Goal: Navigation & Orientation: Find specific page/section

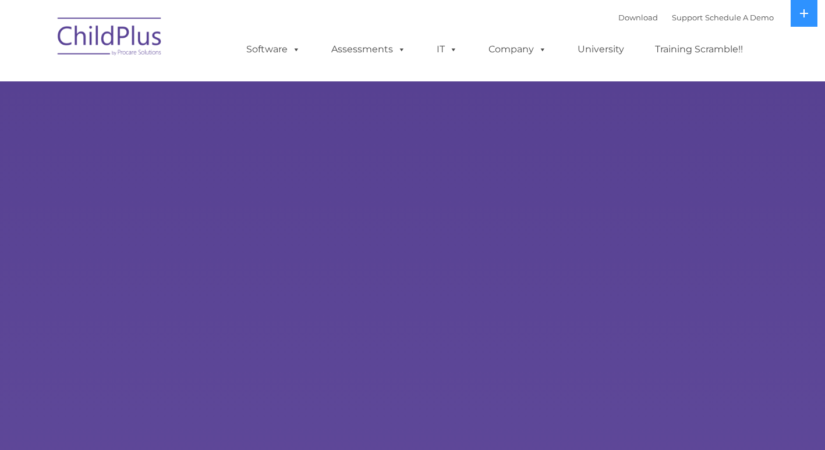
select select "MEDIUM"
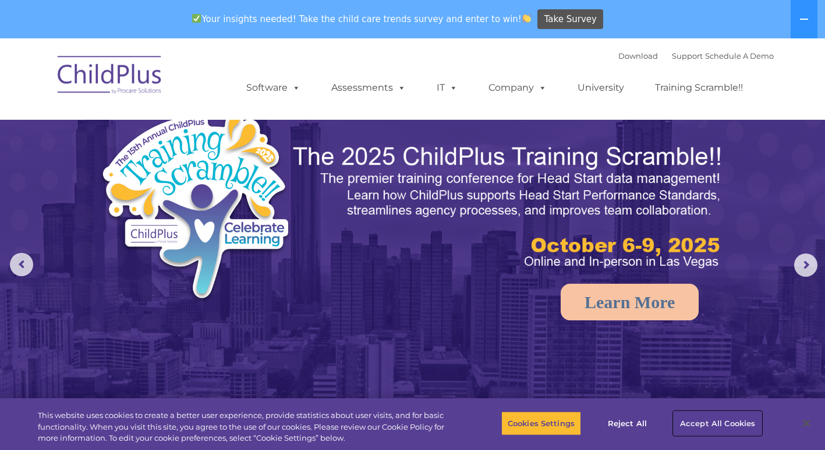
click at [727, 417] on button "Accept All Cookies" at bounding box center [717, 423] width 88 height 24
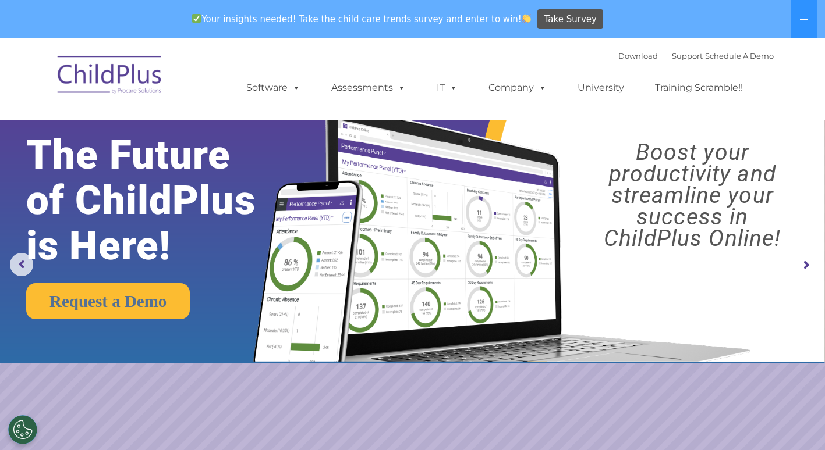
click at [114, 87] on img at bounding box center [110, 77] width 116 height 58
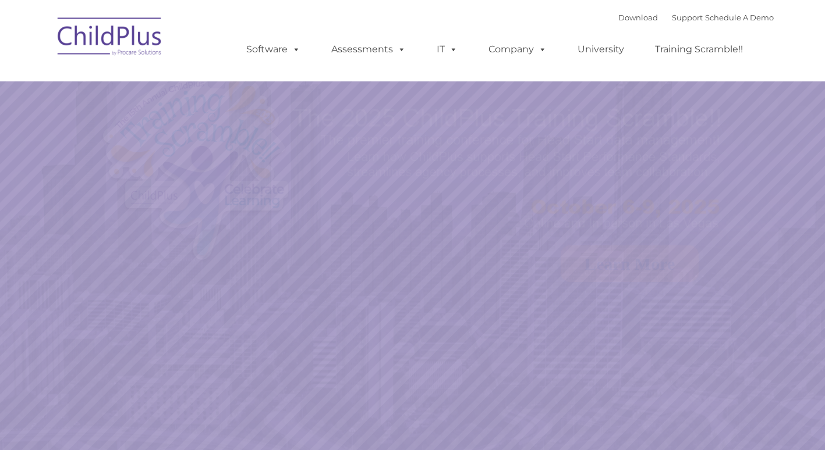
select select "MEDIUM"
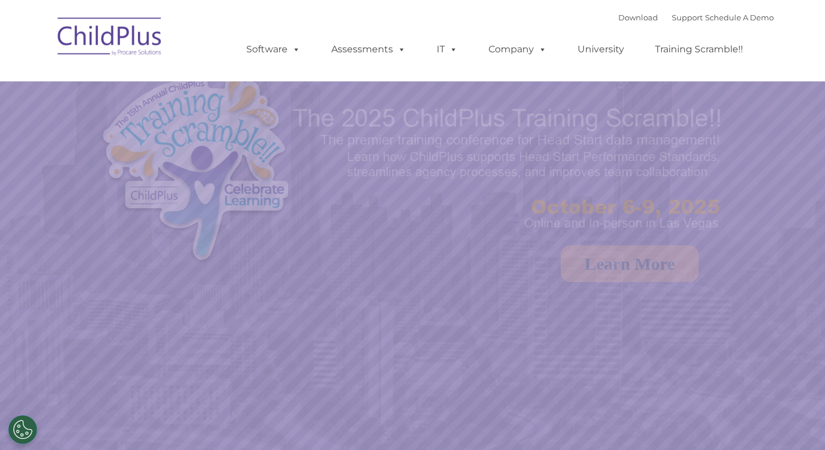
select select "MEDIUM"
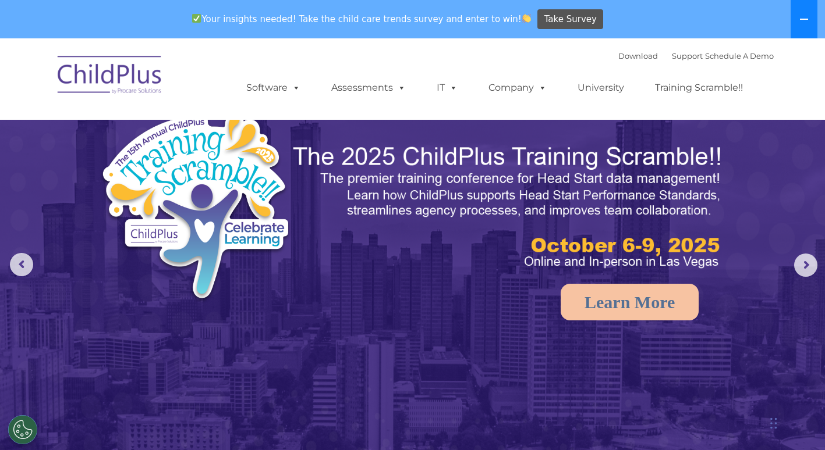
click at [804, 18] on icon at bounding box center [803, 19] width 9 height 9
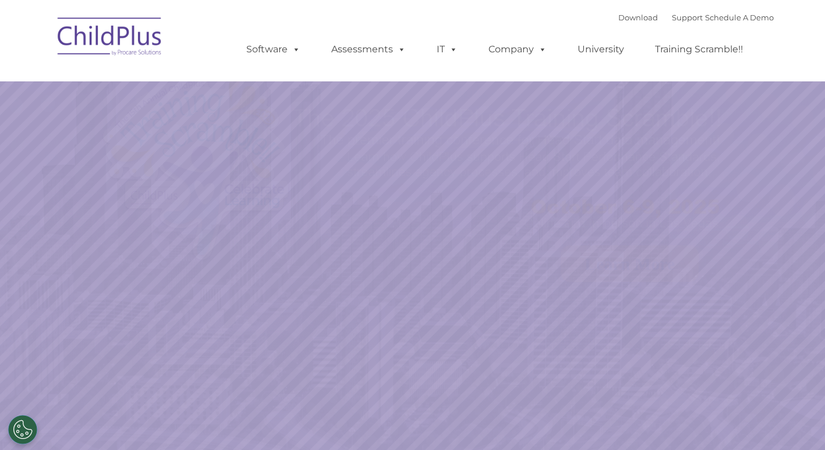
select select "MEDIUM"
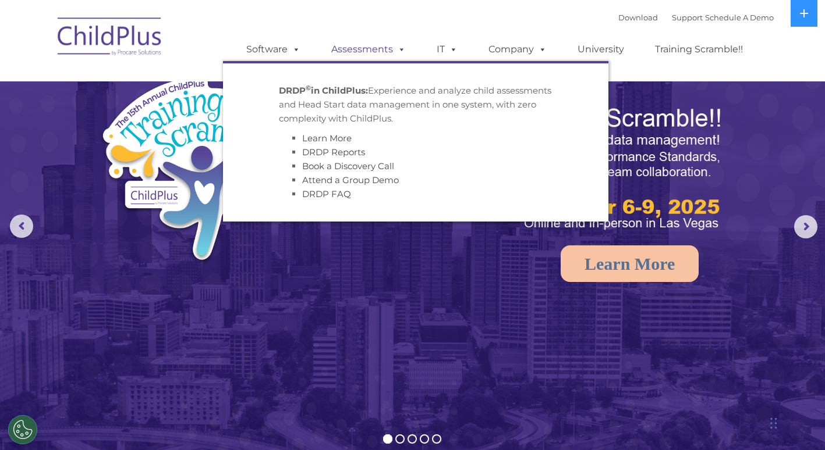
click at [375, 53] on link "Assessments" at bounding box center [368, 49] width 98 height 23
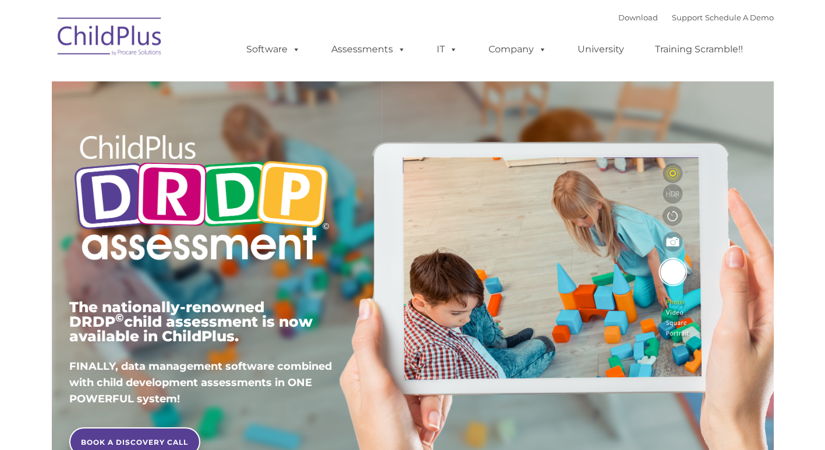
type input ""
